Goal: Find specific page/section: Find specific page/section

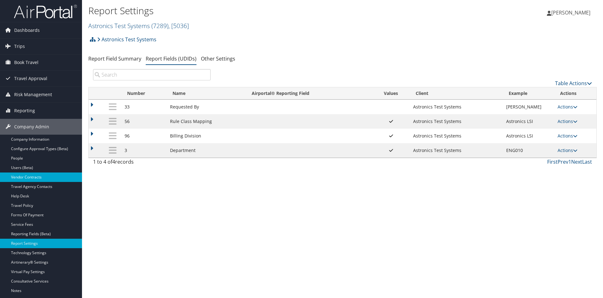
scroll to position [39, 0]
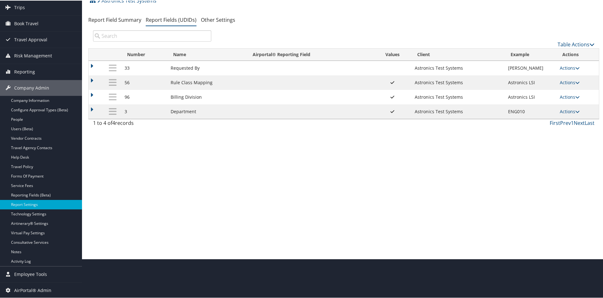
click at [375, 258] on html "Menu Dashboards ► AirPortal 360™ (Manager) AirPortal 360™ (Agent) My Travel Das…" at bounding box center [302, 110] width 605 height 298
click at [26, 157] on link "Help Desk" at bounding box center [41, 156] width 82 height 9
click at [26, 153] on link "Help Desk" at bounding box center [41, 156] width 82 height 9
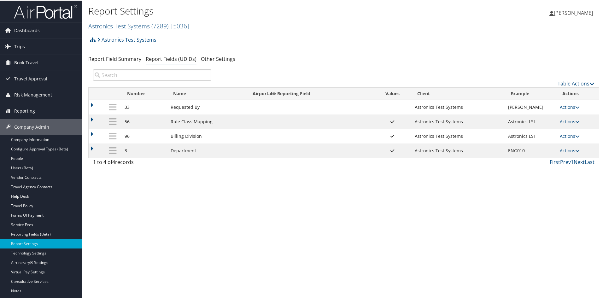
scroll to position [0, 0]
click at [148, 27] on link "Astronics Test Systems ( 7289 ) , [ 5036 ]" at bounding box center [138, 25] width 101 height 9
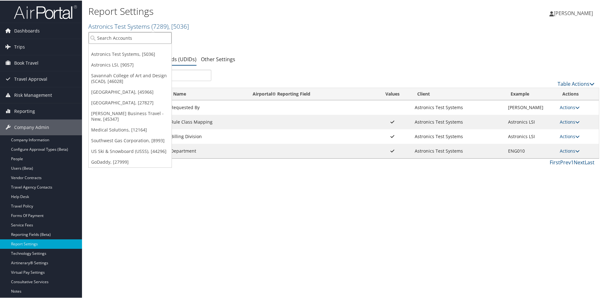
click at [125, 36] on input "search" at bounding box center [130, 38] width 83 height 12
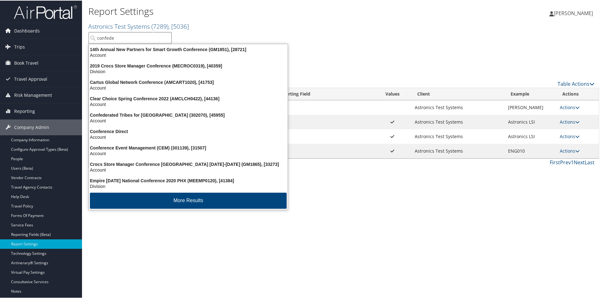
type input "confeder"
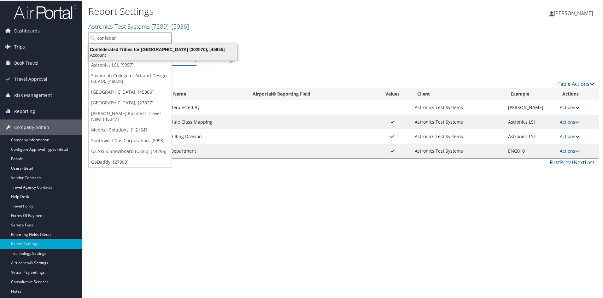
click at [127, 45] on div "Confederated Tribes for Warm Springs (302070), [45955] Account" at bounding box center [163, 51] width 146 height 14
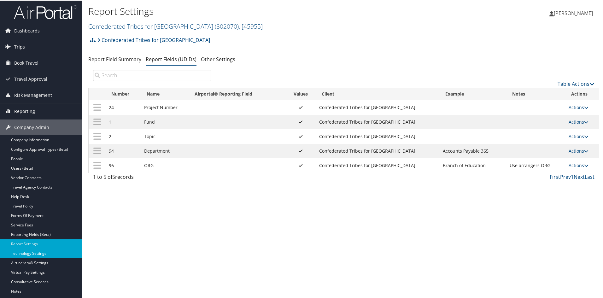
click at [22, 251] on link "Technology Settings" at bounding box center [41, 252] width 82 height 9
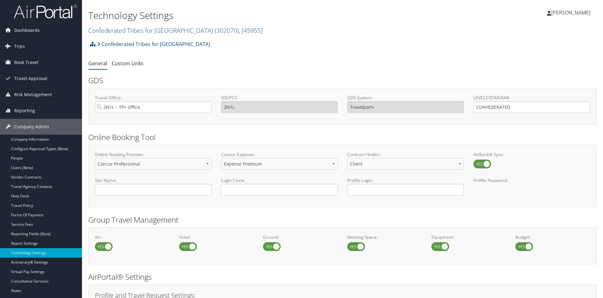
select select "4"
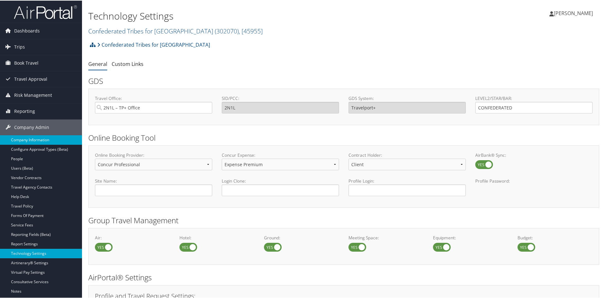
click at [32, 138] on link "Company Information" at bounding box center [41, 139] width 82 height 9
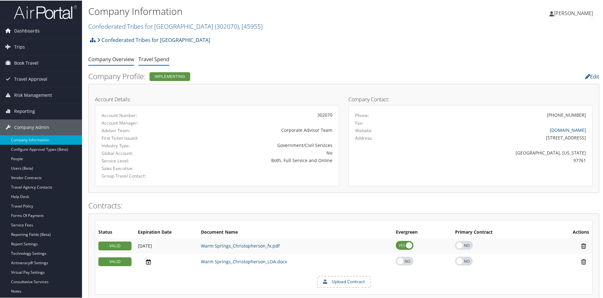
click at [151, 57] on link "Travel Spend" at bounding box center [153, 58] width 31 height 7
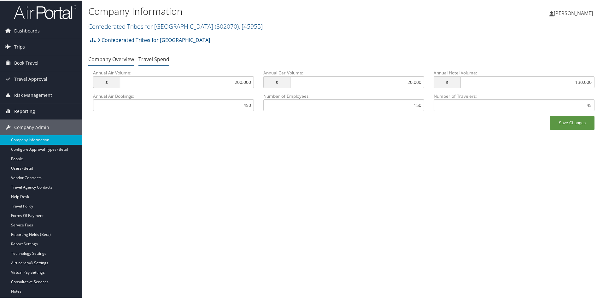
click at [123, 57] on link "Company Overview" at bounding box center [111, 58] width 46 height 7
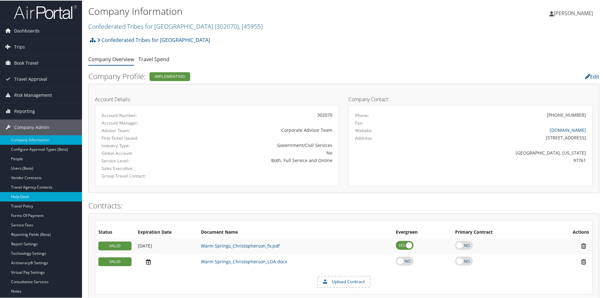
click at [22, 197] on link "Help Desk" at bounding box center [41, 195] width 82 height 9
